Goal: Information Seeking & Learning: Check status

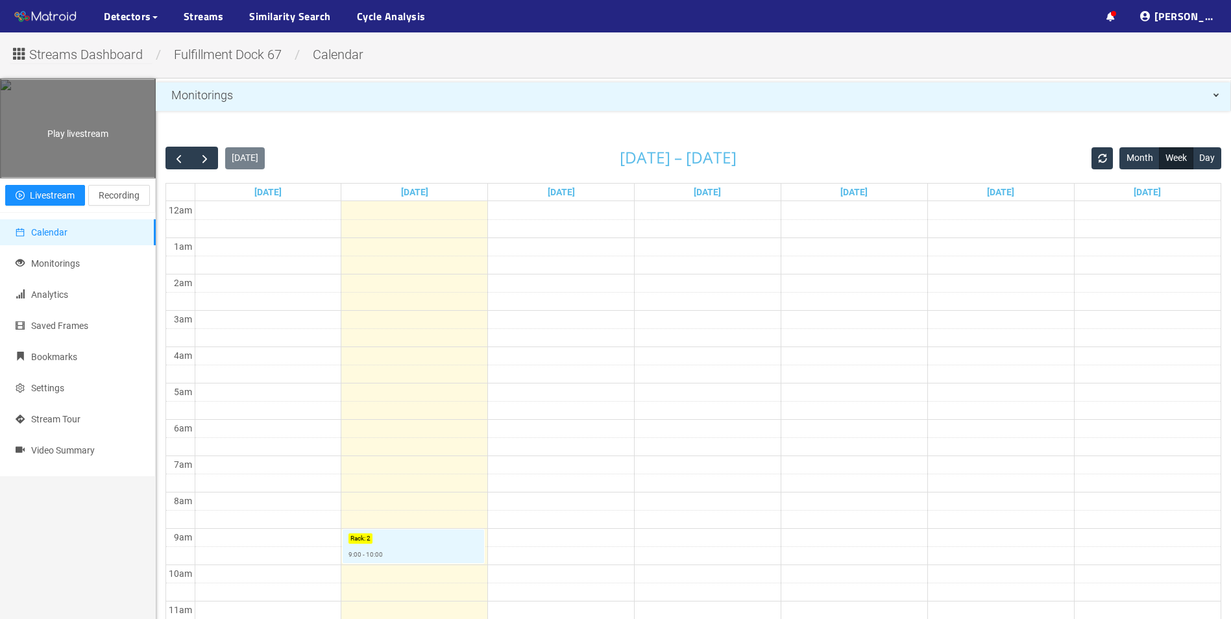
click at [82, 160] on div "Play livestream" at bounding box center [78, 128] width 154 height 97
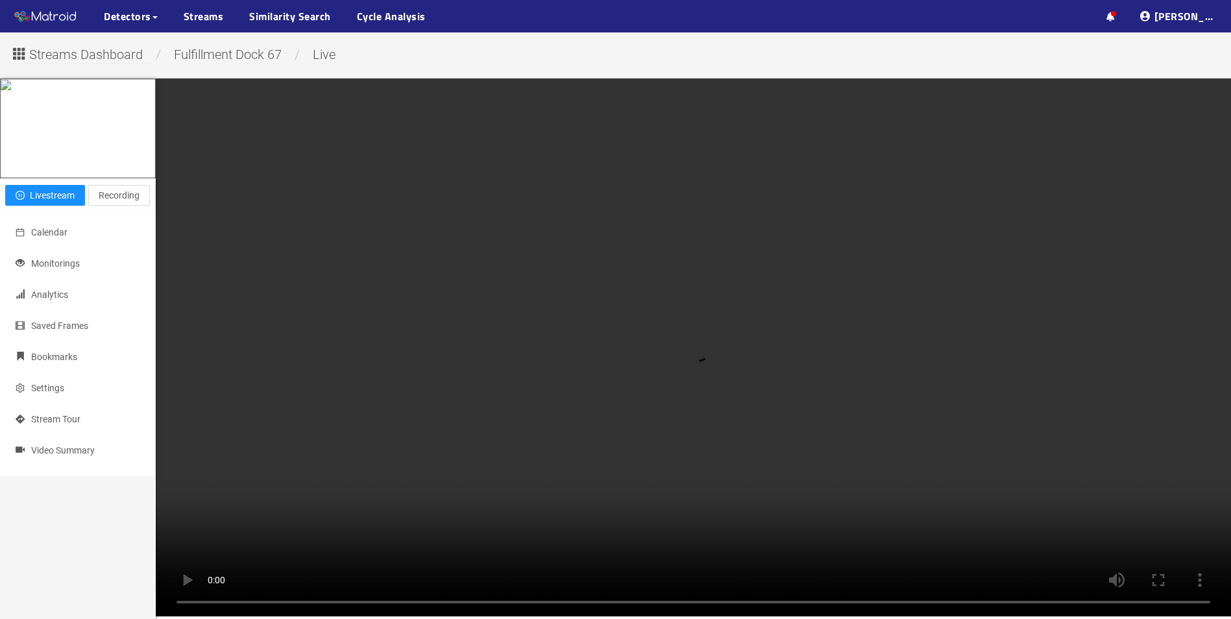
click at [180, 15] on ul "··· Detectors ··· Streams ··· Similarity Search ··· Cycle Analysis ···" at bounding box center [174, 16] width 348 height 32
click at [201, 11] on link "Streams" at bounding box center [204, 16] width 40 height 16
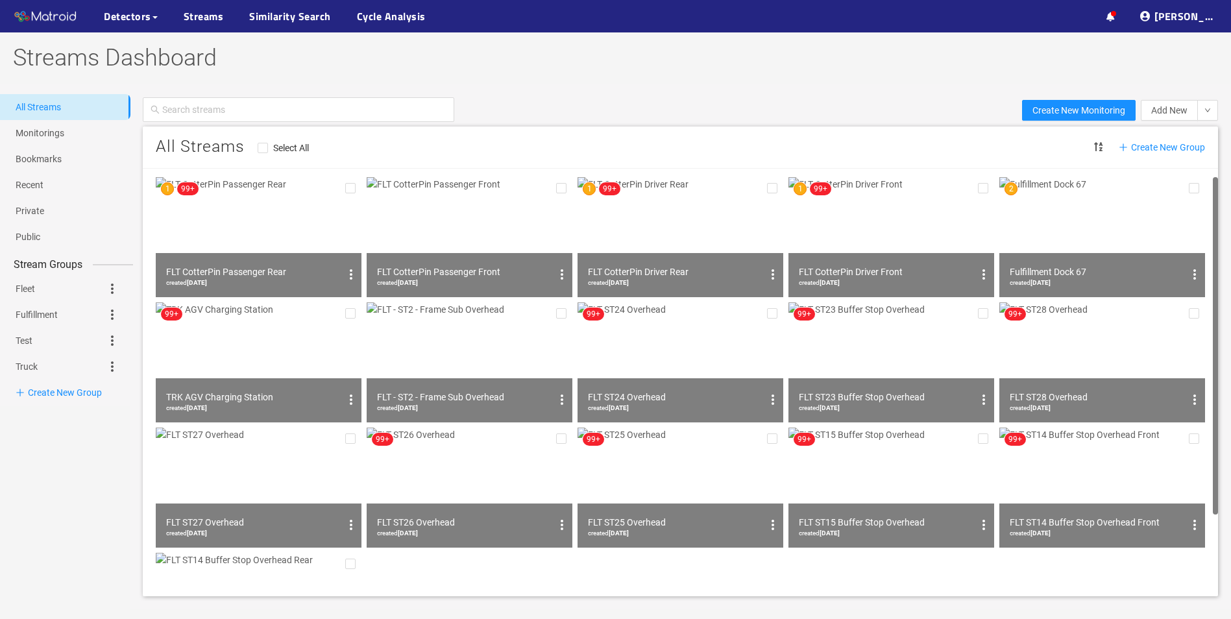
click at [282, 232] on img at bounding box center [259, 237] width 206 height 120
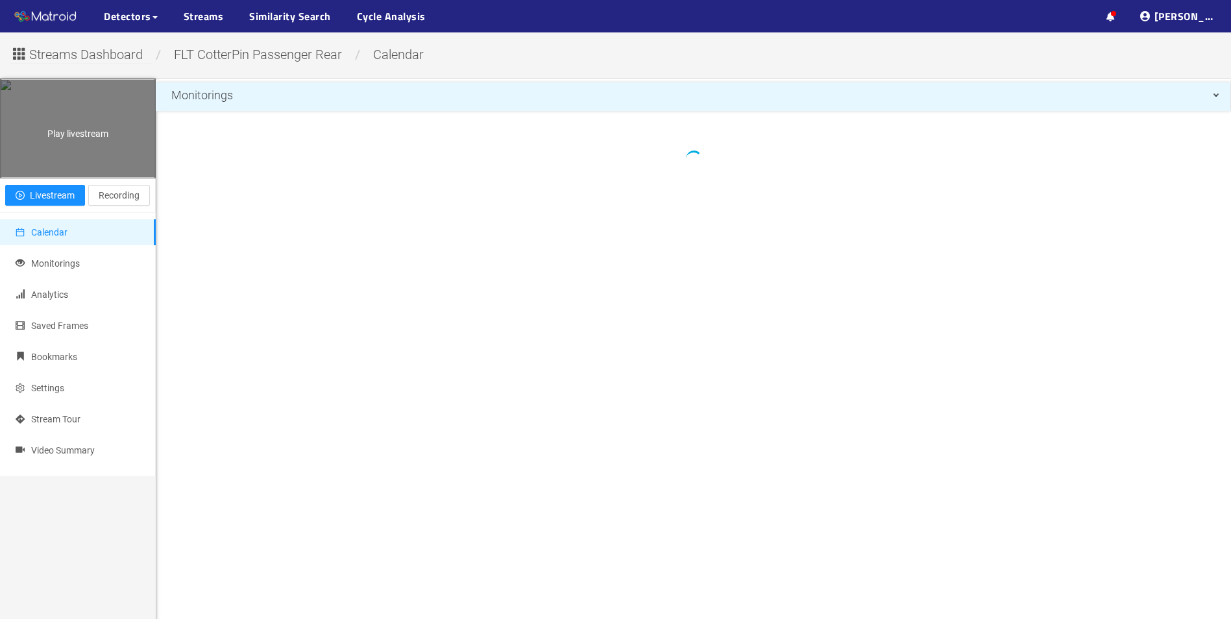
click at [115, 177] on div "Play livestream" at bounding box center [78, 128] width 154 height 97
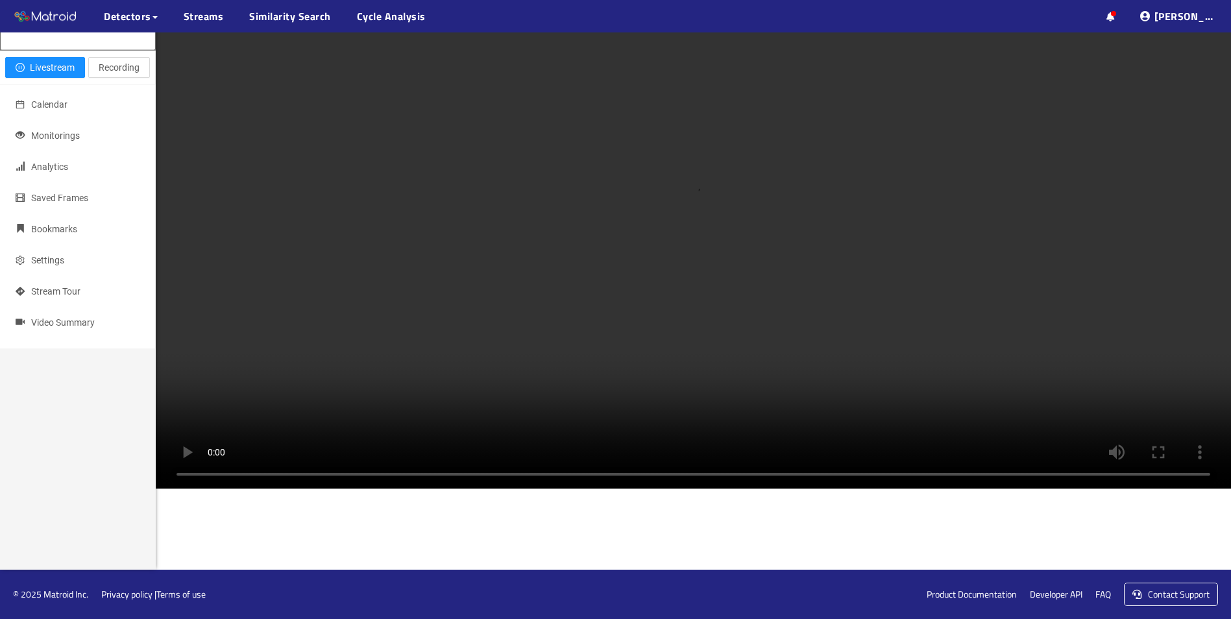
scroll to position [386, 0]
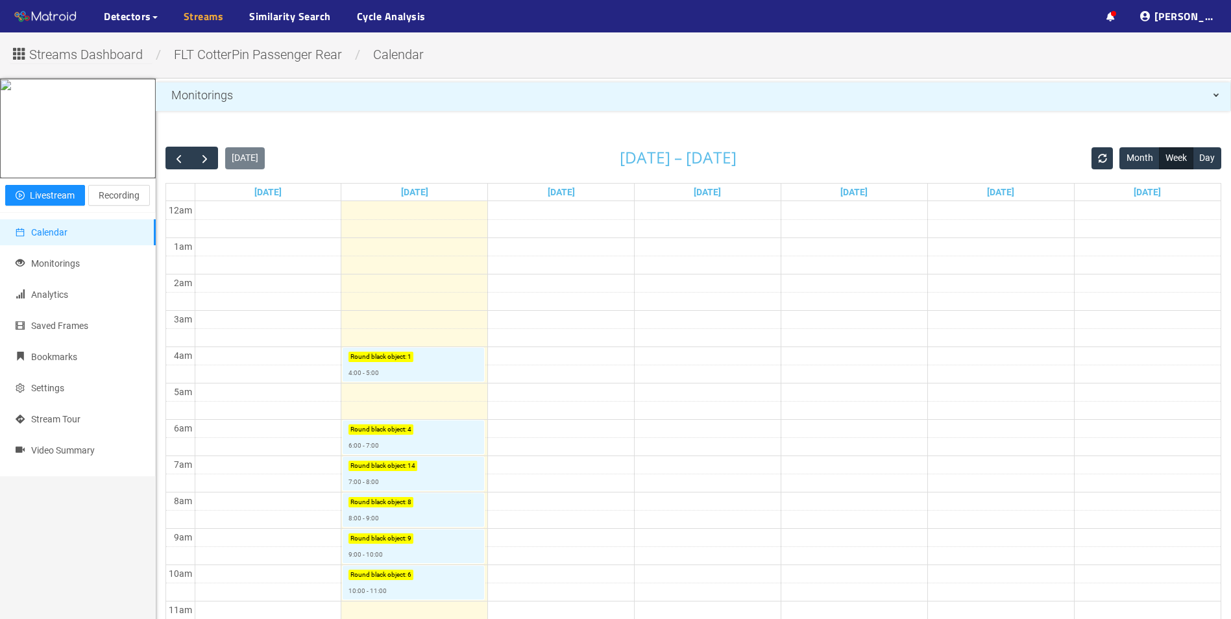
click at [213, 16] on link "Streams" at bounding box center [204, 16] width 40 height 16
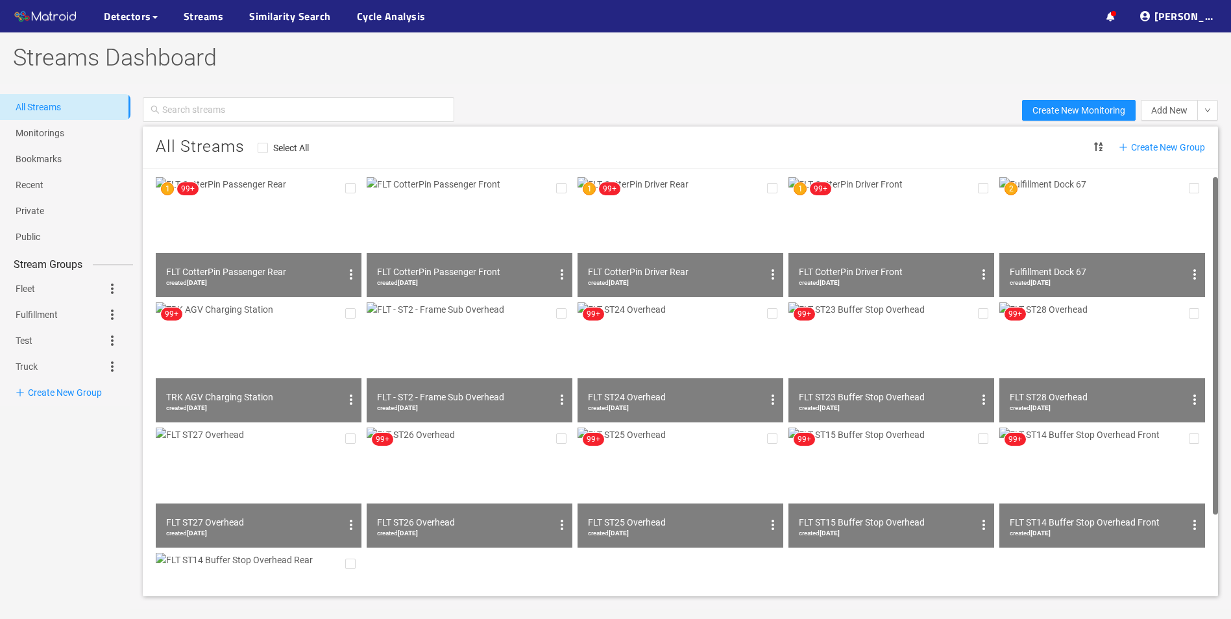
click at [912, 238] on img at bounding box center [891, 237] width 206 height 120
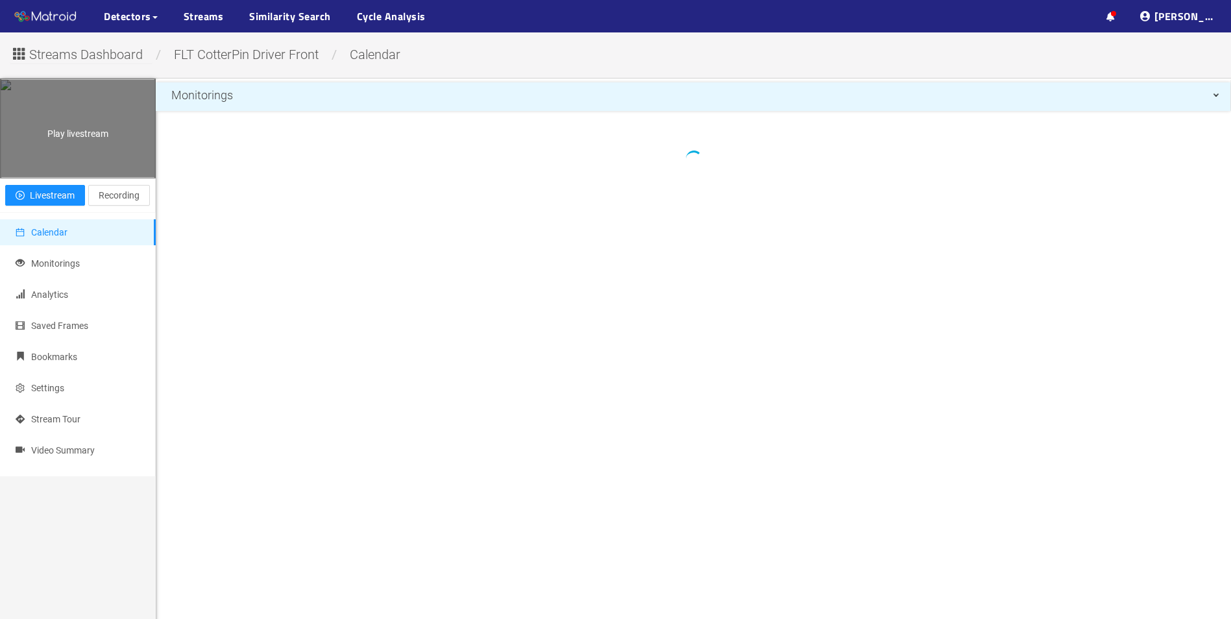
click at [44, 177] on div "Play livestream" at bounding box center [78, 128] width 154 height 97
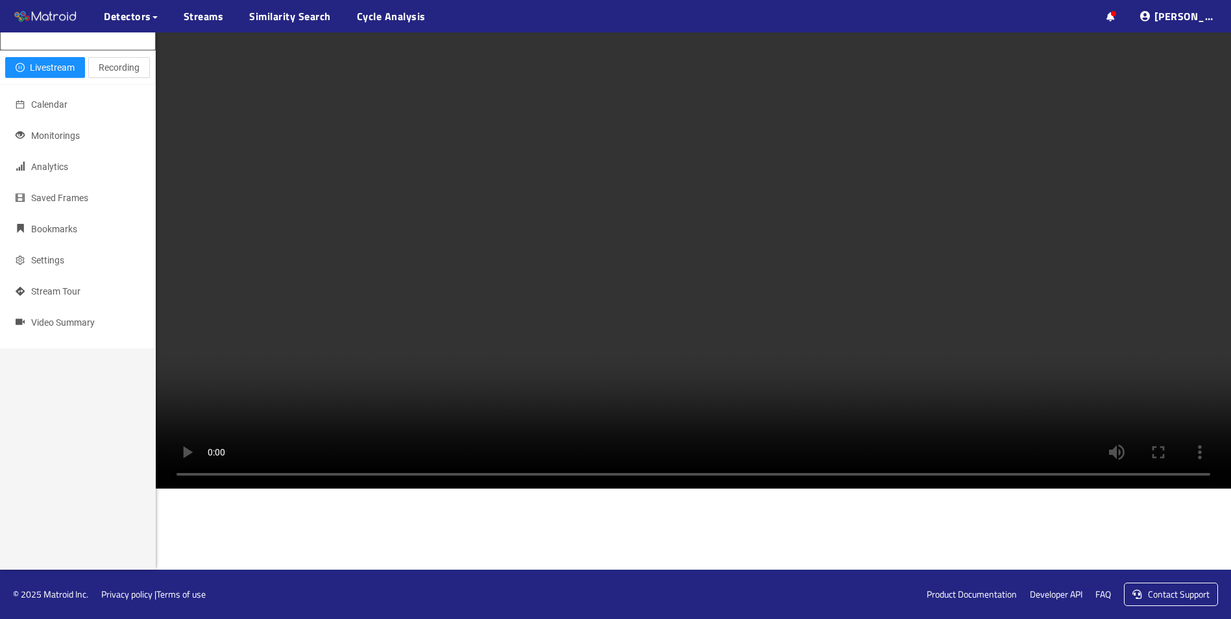
scroll to position [794, 0]
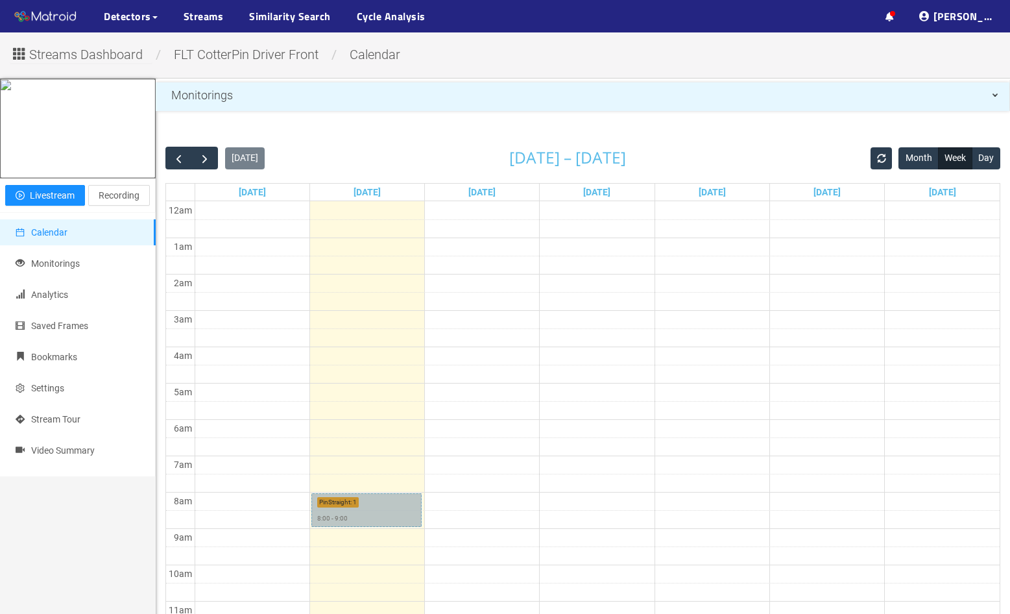
click at [362, 457] on link "PinStraight : 1 8:00 - 9:00" at bounding box center [366, 510] width 110 height 34
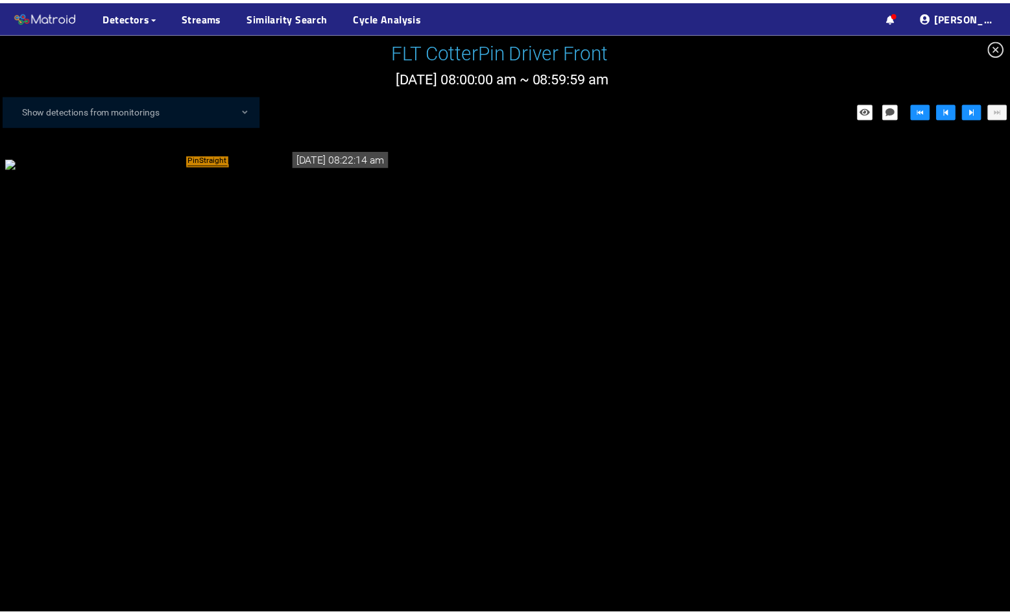
scroll to position [241, 0]
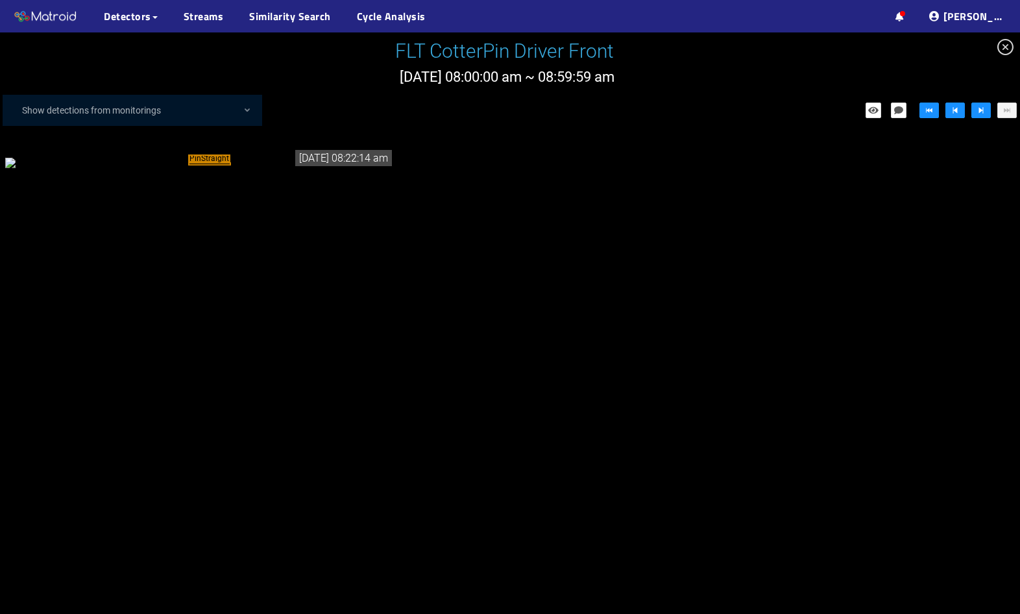
click at [602, 47] on icon "close-circle" at bounding box center [1005, 47] width 16 height 16
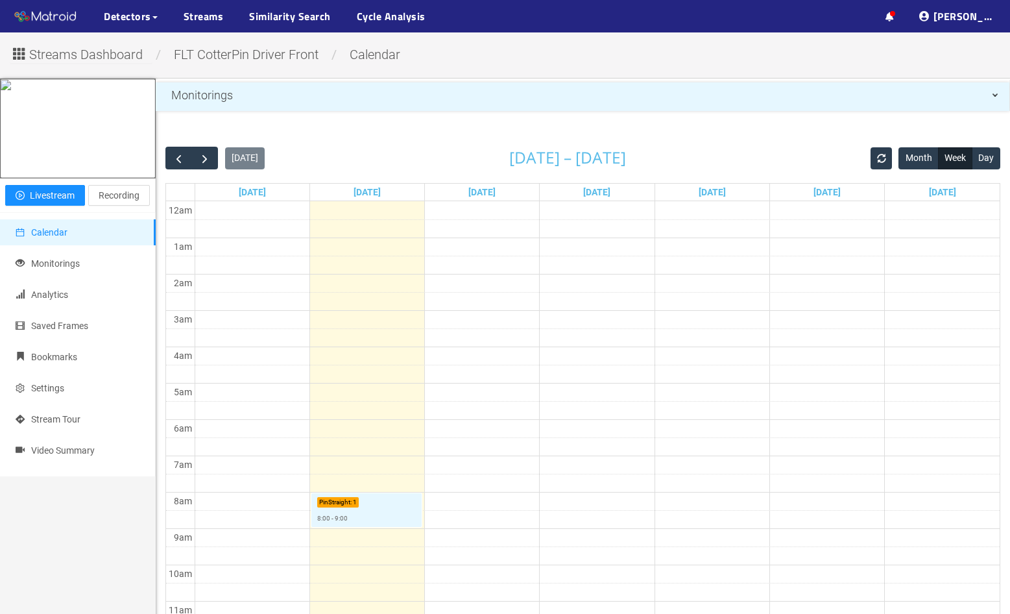
click at [494, 149] on div "Today Sep 21 – 27, 2025 Month Week Day" at bounding box center [582, 158] width 835 height 23
